Goal: Transaction & Acquisition: Purchase product/service

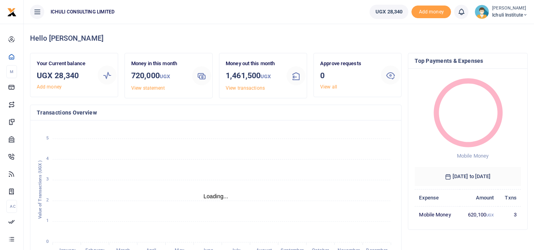
scroll to position [6, 6]
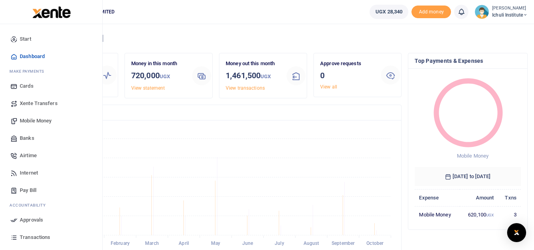
click at [39, 119] on span "Mobile Money" at bounding box center [36, 121] width 32 height 8
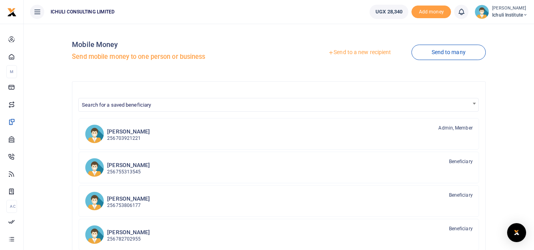
click at [339, 52] on link "Send to a new recipient" at bounding box center [359, 52] width 103 height 14
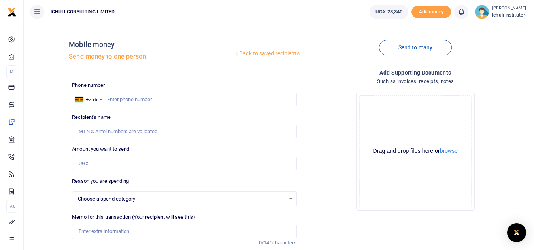
select select
click at [183, 100] on input "text" at bounding box center [184, 99] width 224 height 15
paste input "758710827"
type input "758710827"
type input "Jonathan Mukisa"
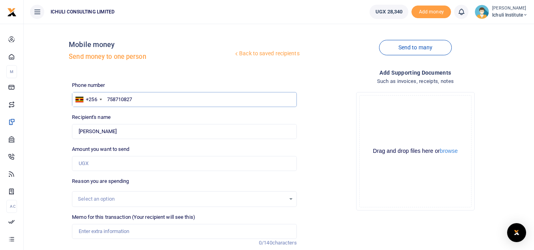
type input "758710827"
